Goal: Information Seeking & Learning: Learn about a topic

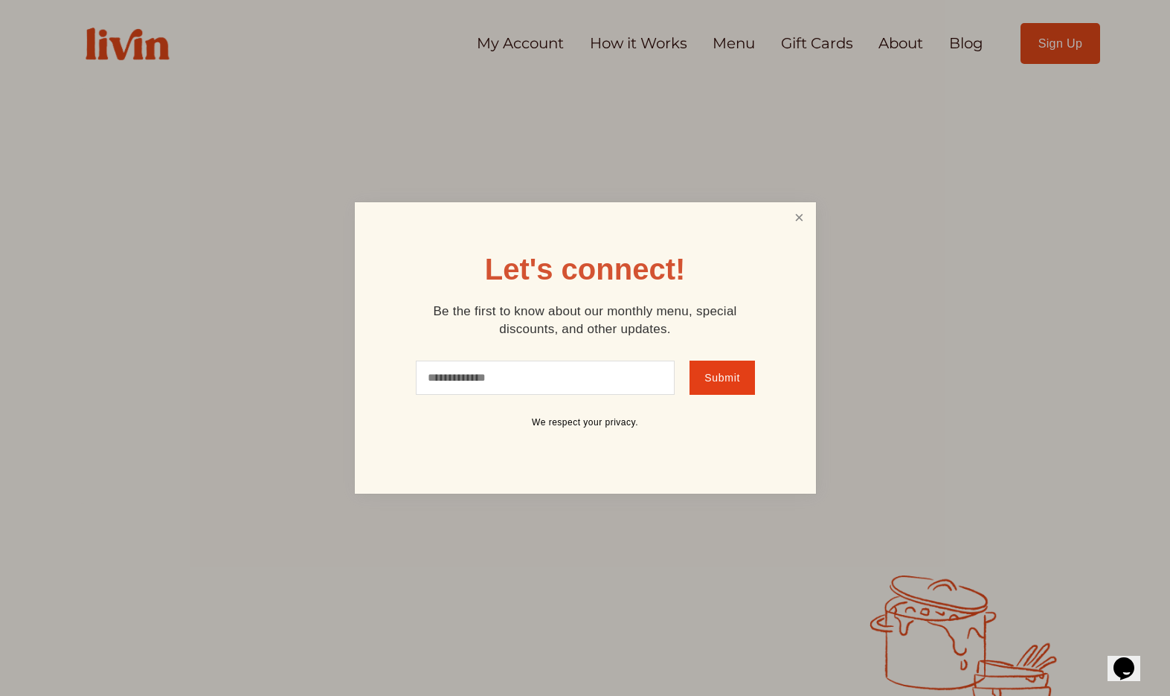
click at [810, 225] on link "Close" at bounding box center [799, 219] width 28 height 28
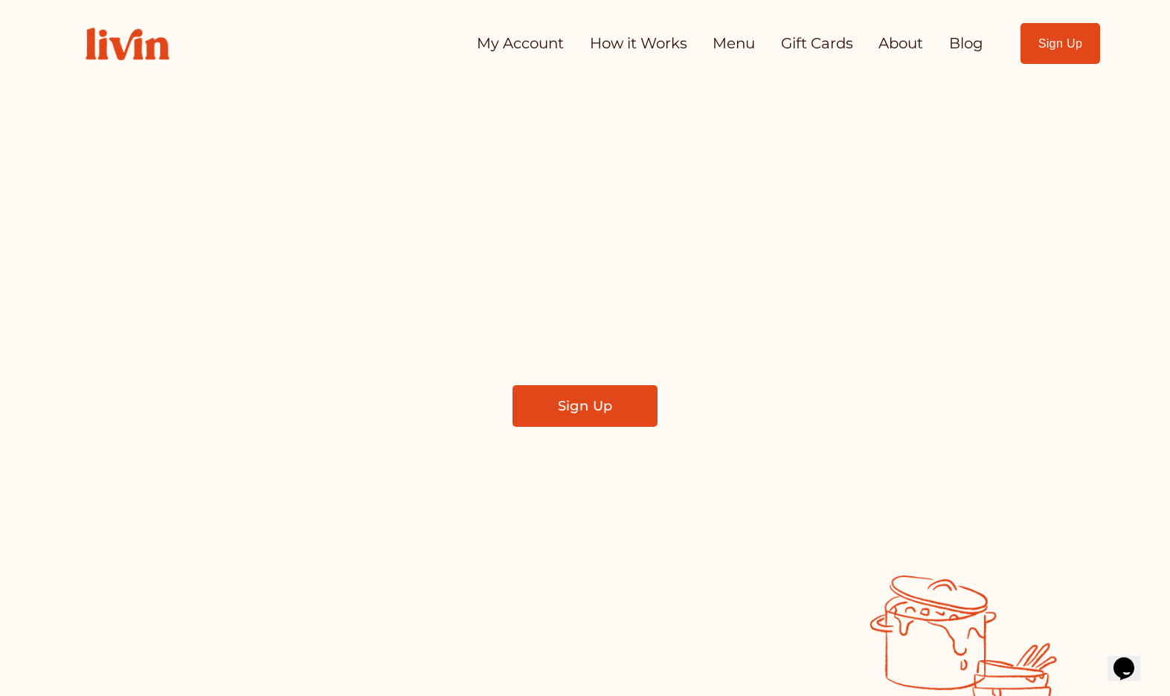
click at [628, 46] on link "How it Works" at bounding box center [638, 44] width 97 height 30
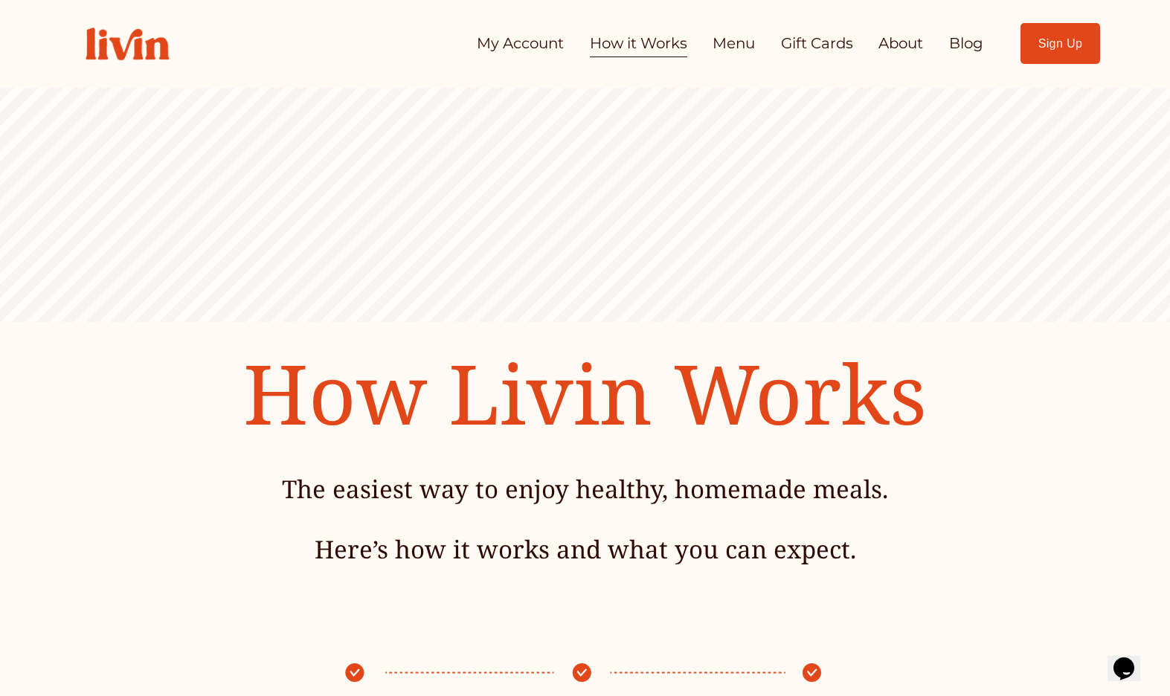
click at [900, 33] on link "About" at bounding box center [901, 44] width 45 height 30
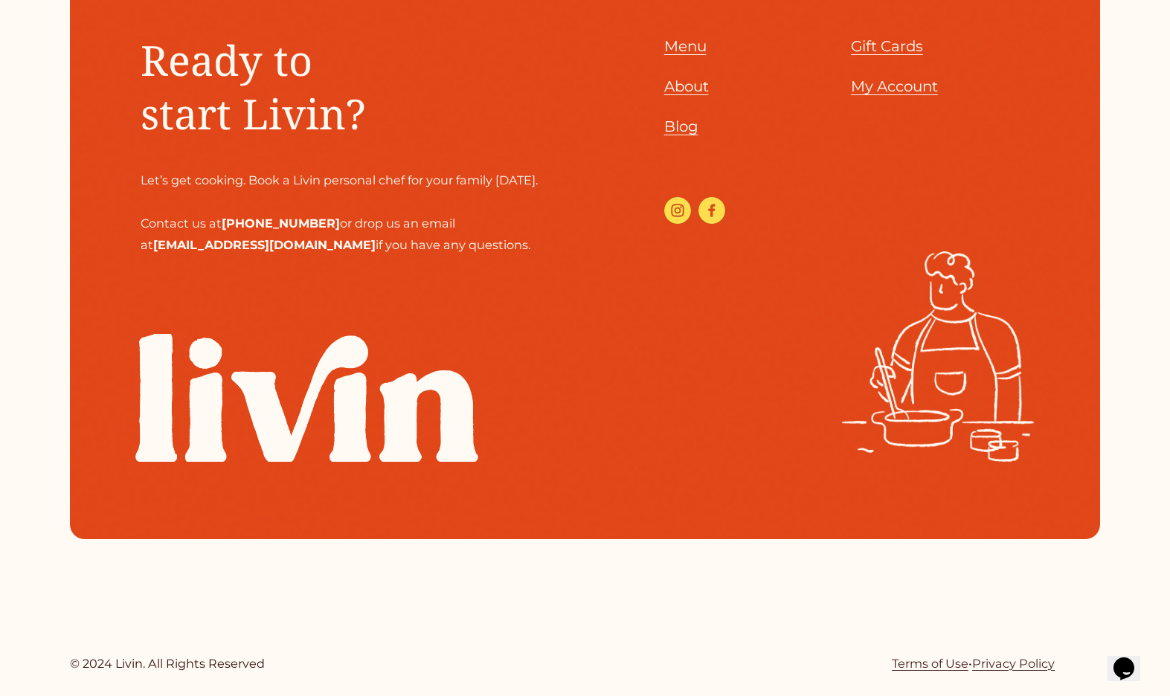
scroll to position [1841, 0]
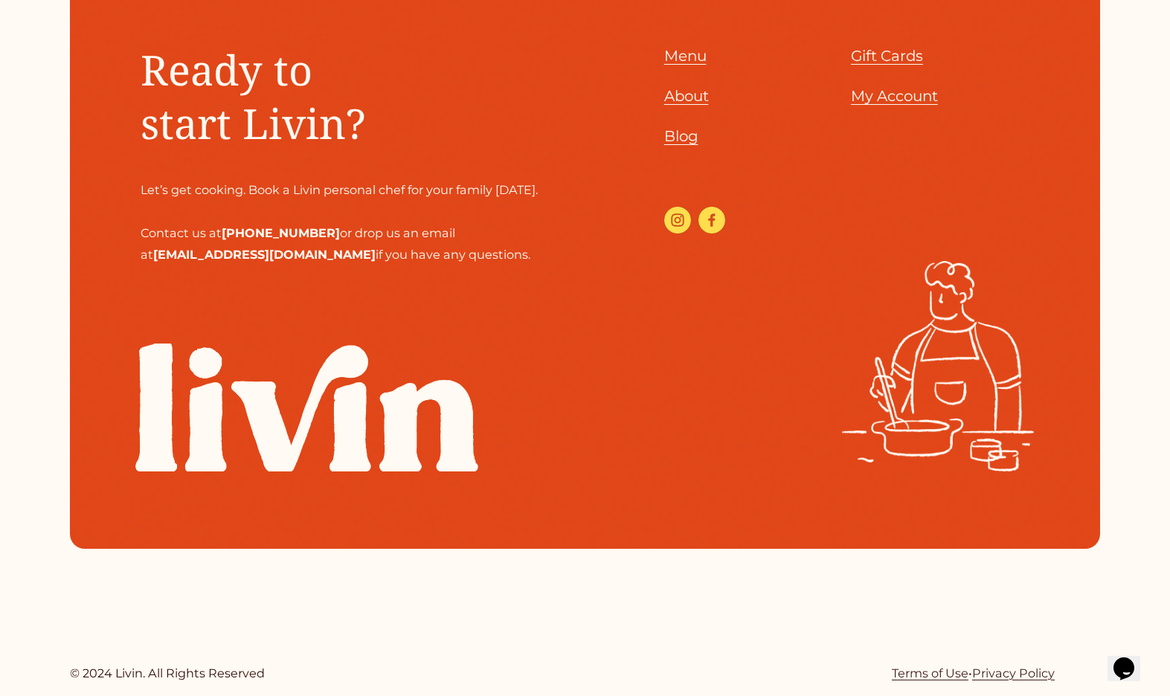
click at [694, 105] on span "About" at bounding box center [686, 96] width 45 height 18
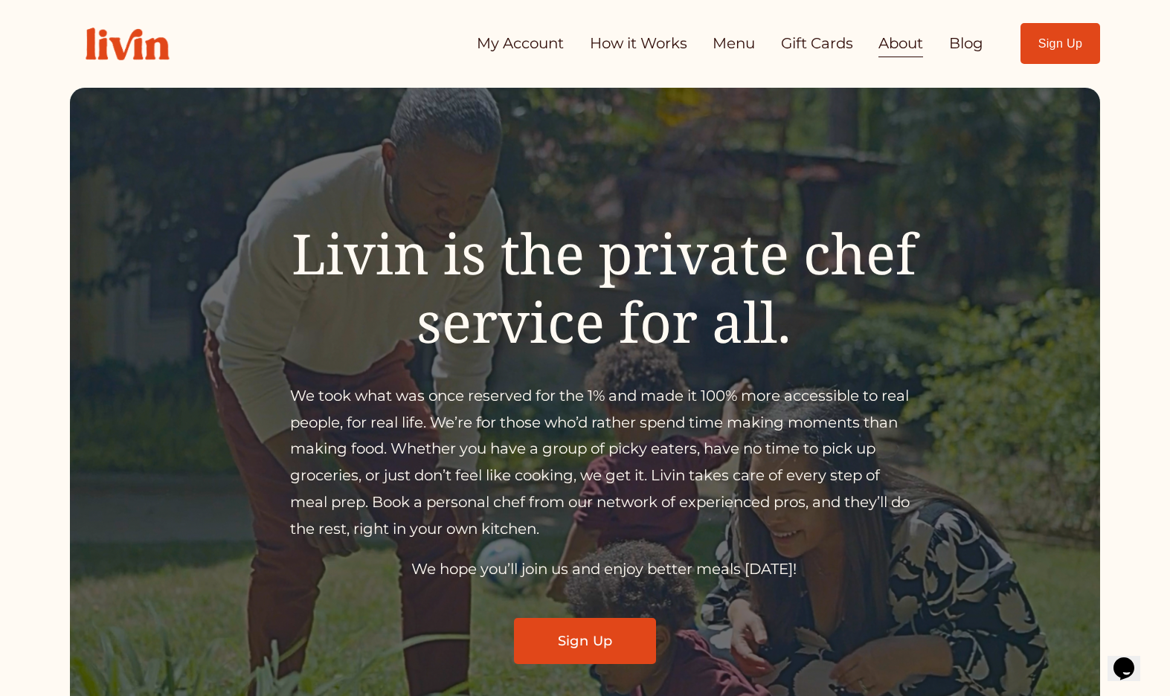
click at [525, 47] on link "My Account" at bounding box center [520, 44] width 87 height 30
click at [893, 43] on link "About" at bounding box center [901, 44] width 45 height 30
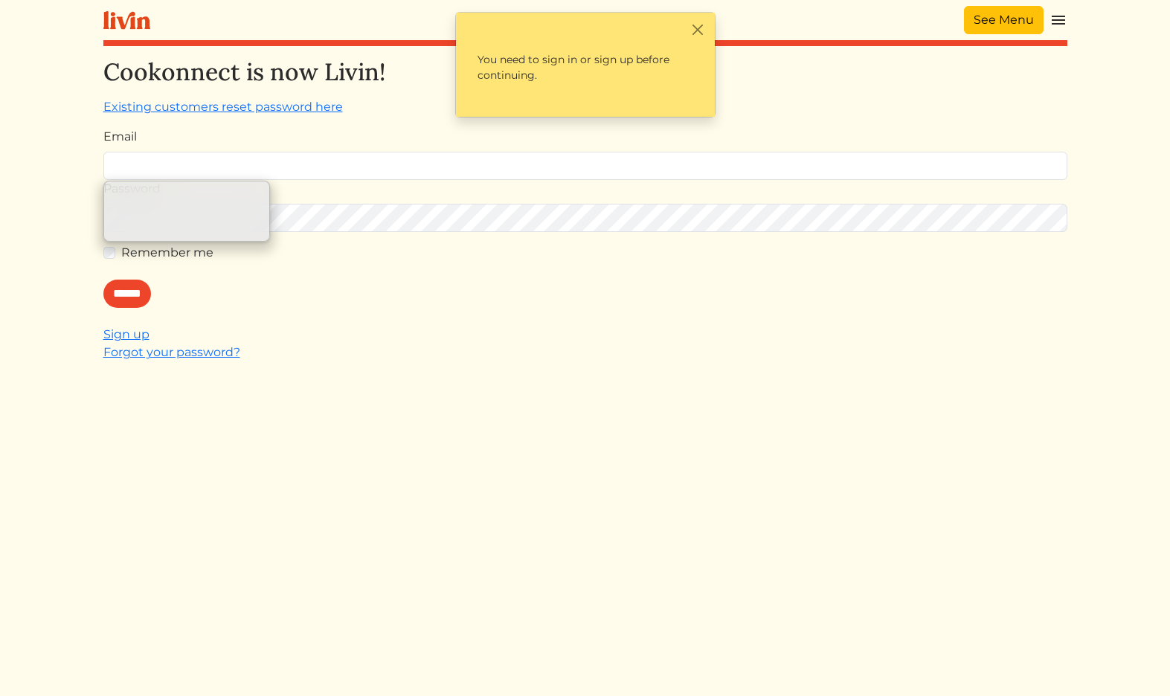
click at [1001, 23] on link "See Menu" at bounding box center [1004, 20] width 80 height 28
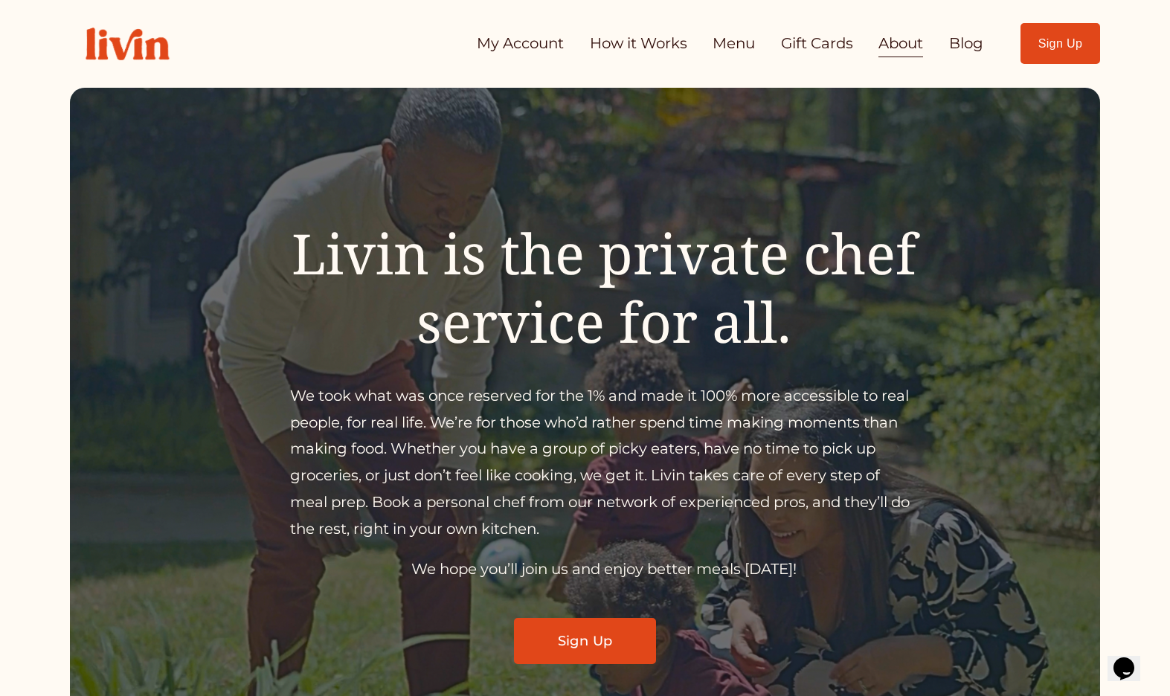
click at [652, 38] on link "How it Works" at bounding box center [638, 44] width 97 height 30
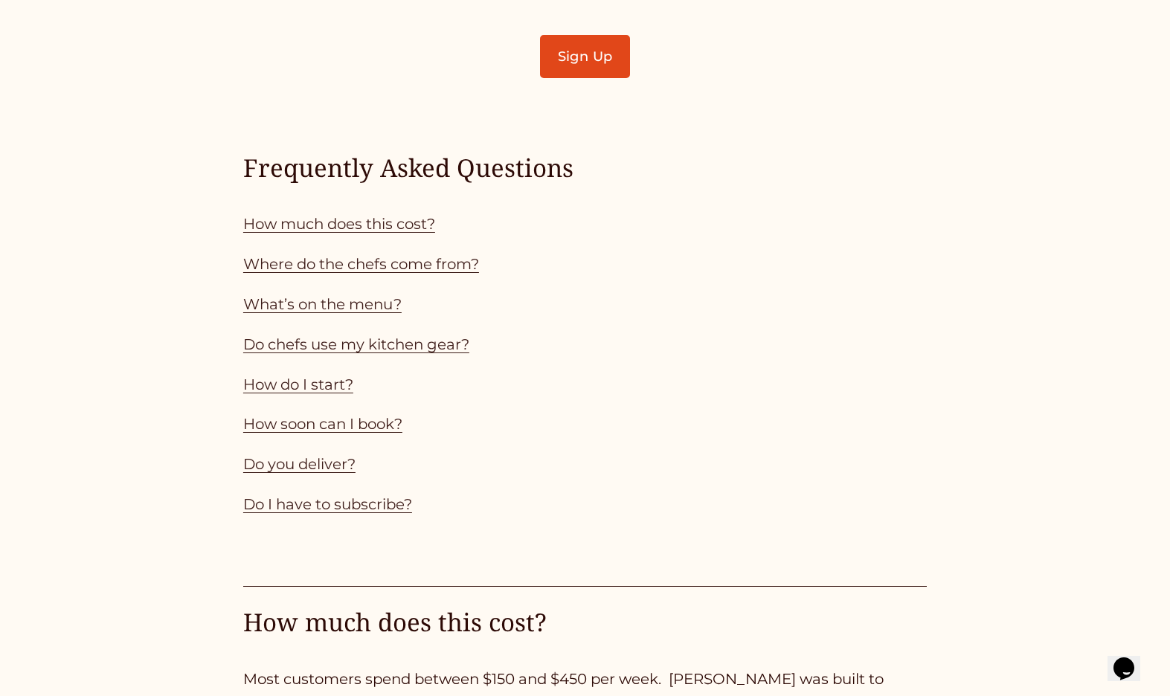
scroll to position [1355, 0]
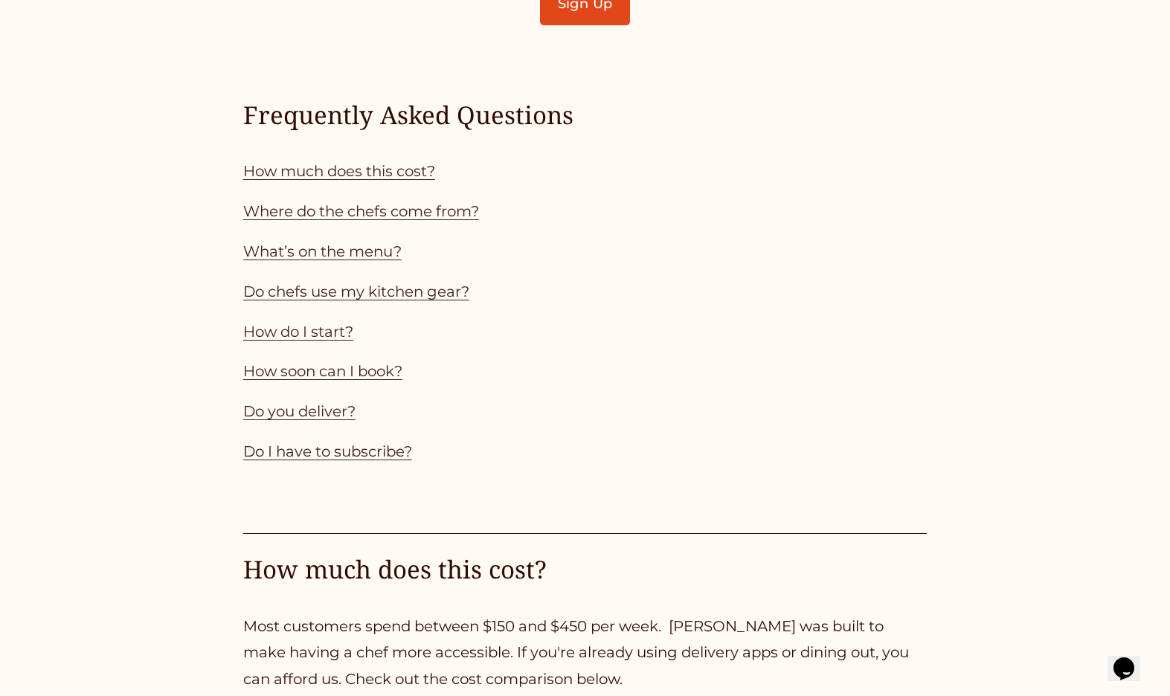
click at [455, 301] on link "Do chefs use my kitchen gear?" at bounding box center [356, 292] width 226 height 18
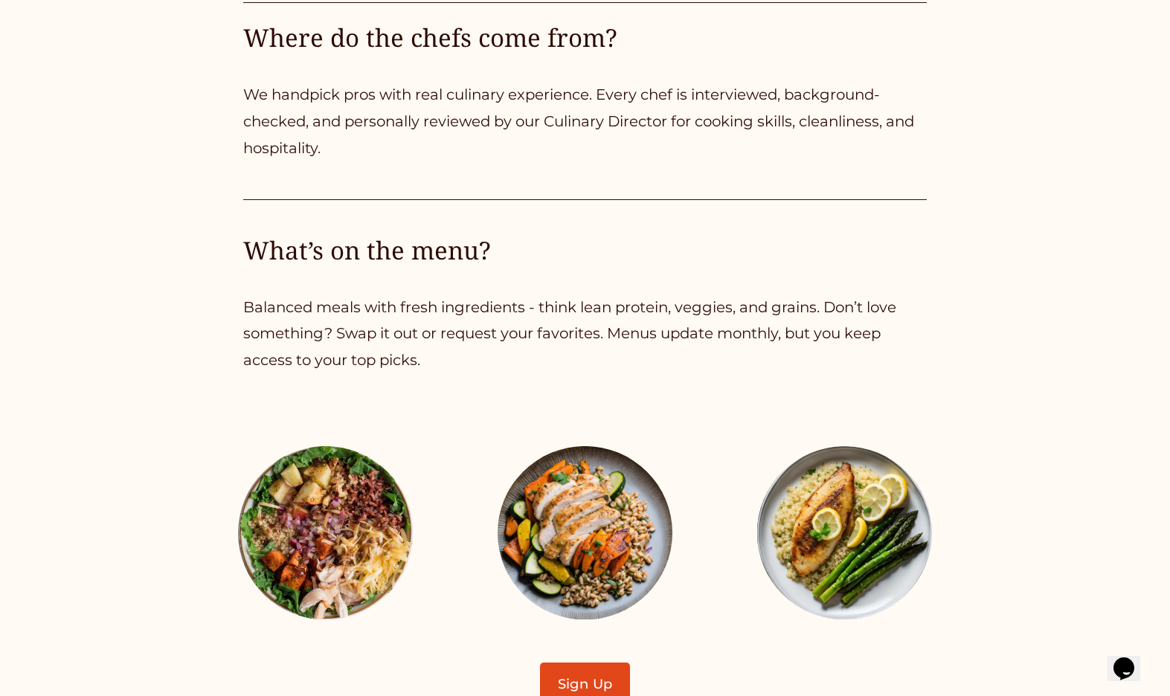
scroll to position [2550, 0]
